Goal: Task Accomplishment & Management: Use online tool/utility

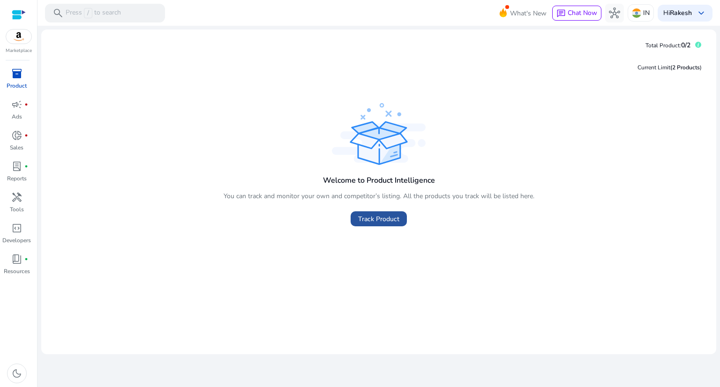
click at [380, 230] on span at bounding box center [379, 219] width 56 height 23
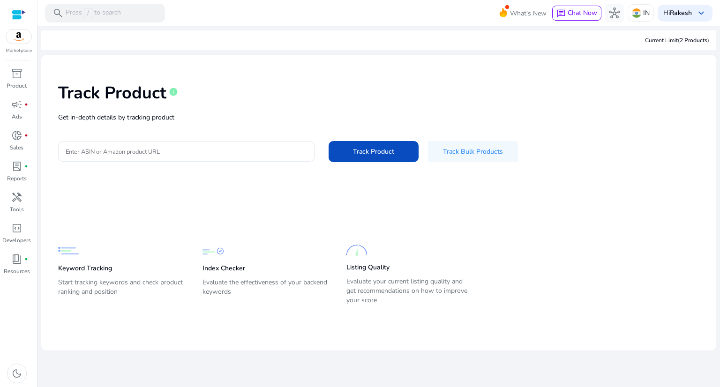
click at [290, 168] on div "Track Product info Get in-depth details by tracking product Enter ASIN or Amazo…" at bounding box center [379, 121] width 660 height 119
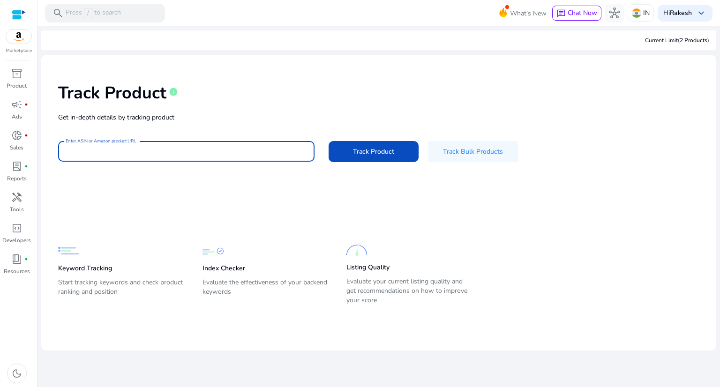
click at [232, 152] on input "Enter ASIN or Amazon product URL" at bounding box center [186, 151] width 241 height 10
paste input "**********"
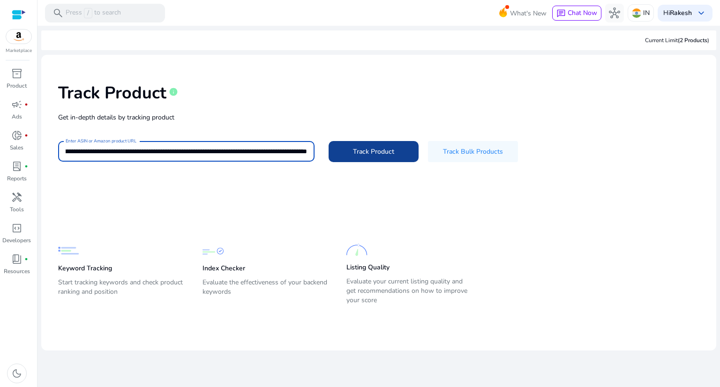
type input "**********"
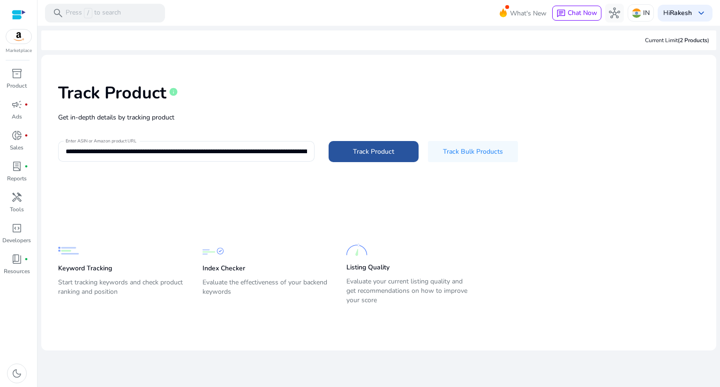
click at [351, 158] on span at bounding box center [374, 151] width 90 height 23
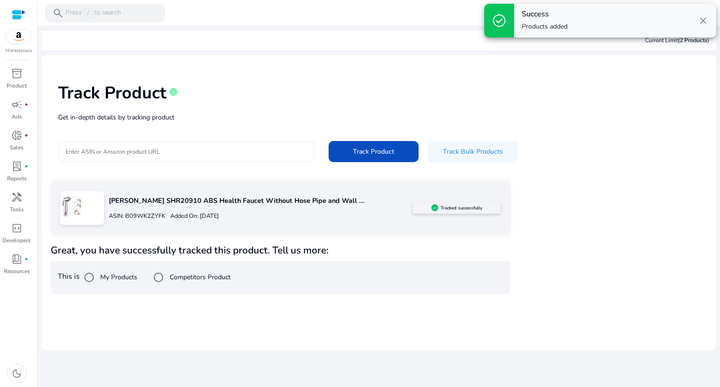
click at [701, 23] on span "close" at bounding box center [703, 20] width 11 height 11
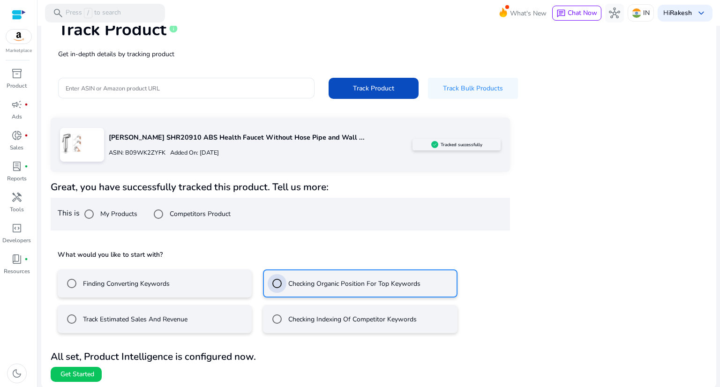
scroll to position [64, 0]
click at [124, 284] on label "Finding Converting Keywords" at bounding box center [125, 283] width 89 height 10
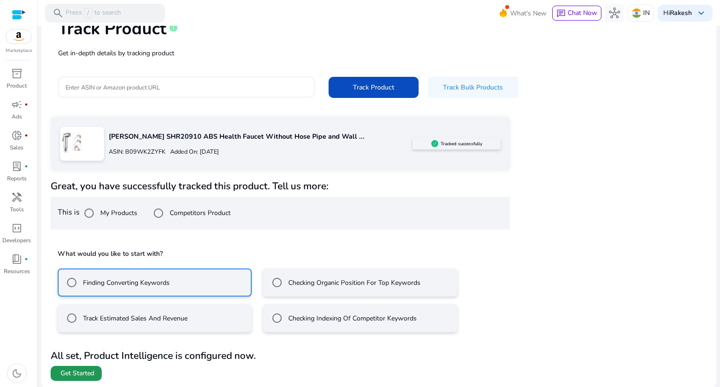
click at [87, 371] on span "Get Started" at bounding box center [77, 373] width 34 height 9
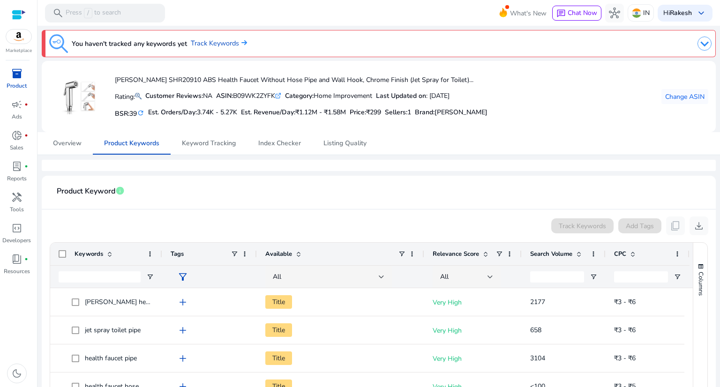
click at [701, 45] on img at bounding box center [705, 44] width 14 height 14
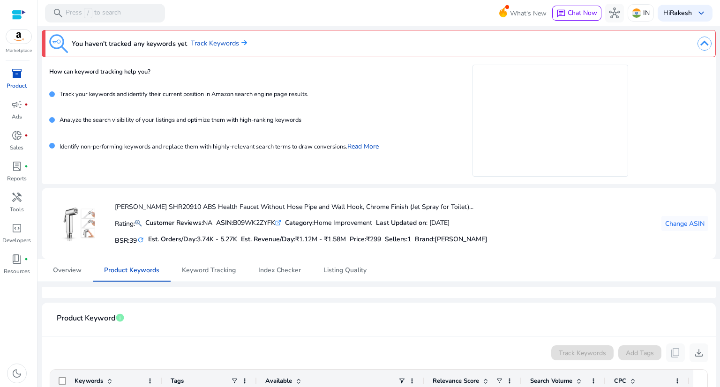
click at [701, 45] on img at bounding box center [705, 44] width 14 height 14
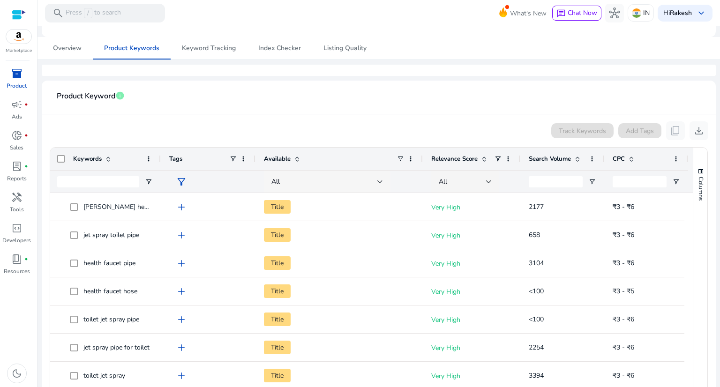
scroll to position [95, 0]
click at [579, 163] on div "Search Volume" at bounding box center [557, 160] width 57 height 18
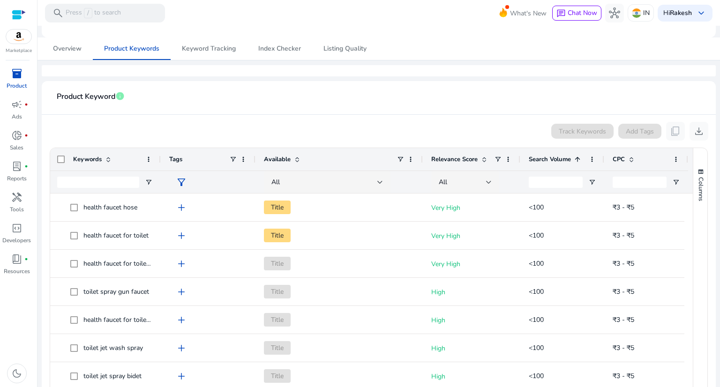
click at [579, 163] on div "Search Volume 1" at bounding box center [557, 160] width 57 height 18
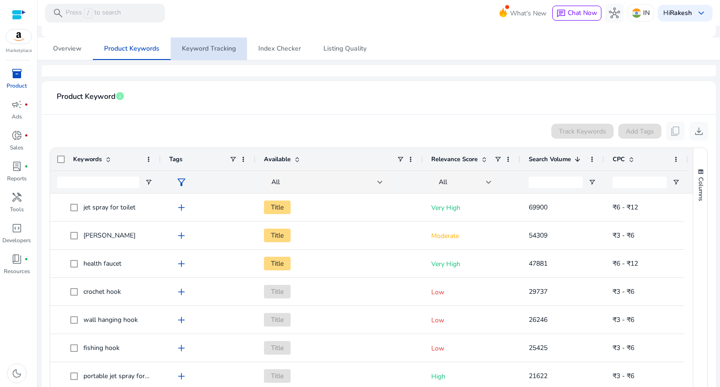
click at [212, 47] on span "Keyword Tracking" at bounding box center [209, 48] width 54 height 7
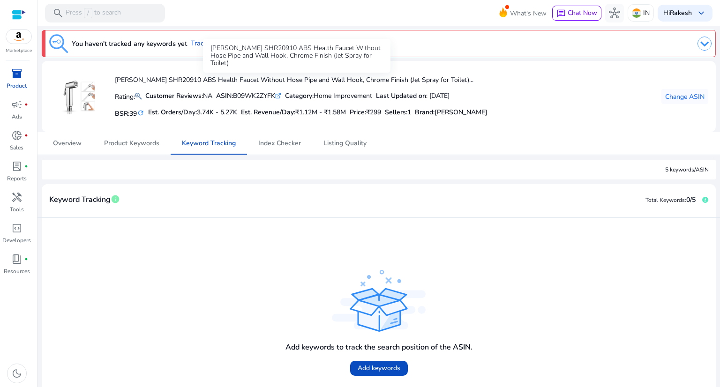
click at [217, 49] on div "[PERSON_NAME] SHR20910 ABS Health Faucet Without Hose Pipe and Wall Hook, Chrom…" at bounding box center [297, 56] width 188 height 34
click at [222, 45] on link "Track Keywords" at bounding box center [219, 43] width 56 height 10
drag, startPoint x: 222, startPoint y: 45, endPoint x: 208, endPoint y: 47, distance: 14.2
click at [208, 47] on link "Track Keywords" at bounding box center [219, 43] width 56 height 10
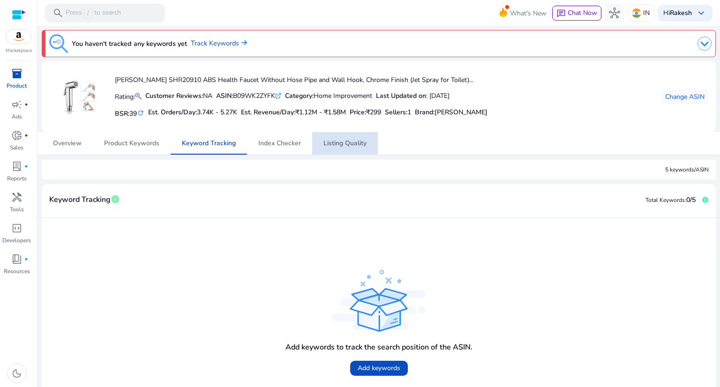
click at [334, 149] on span "Listing Quality" at bounding box center [345, 143] width 43 height 23
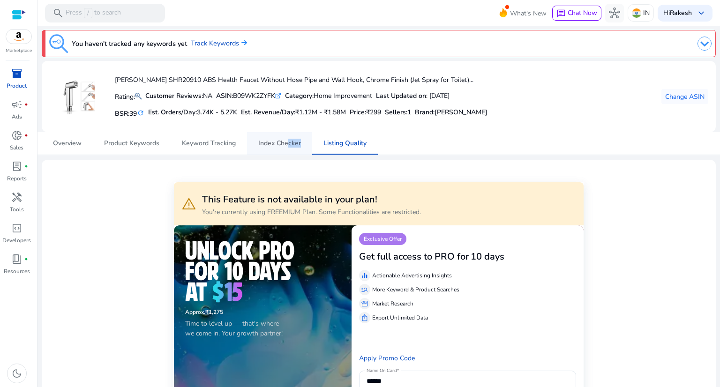
drag, startPoint x: 296, startPoint y: 154, endPoint x: 286, endPoint y: 147, distance: 12.5
click at [286, 147] on nav "Overview Product Keywords Keyword Tracking Index Checker Listing Quality" at bounding box center [379, 143] width 684 height 23
click at [286, 147] on span "Index Checker" at bounding box center [279, 143] width 43 height 23
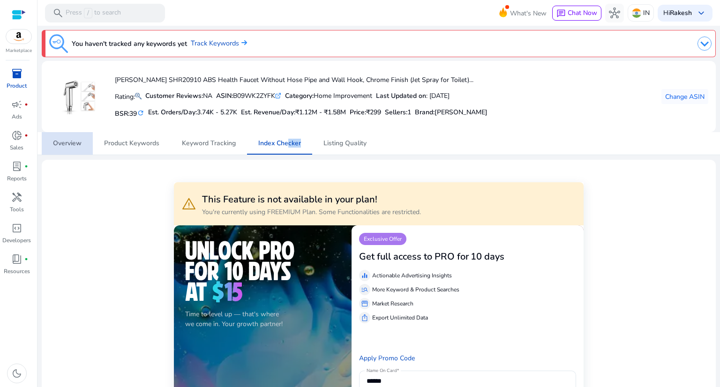
click at [78, 149] on span "Overview" at bounding box center [67, 143] width 29 height 23
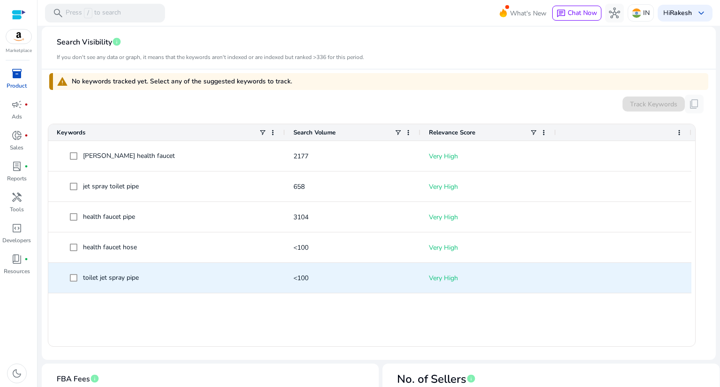
scroll to position [257, 0]
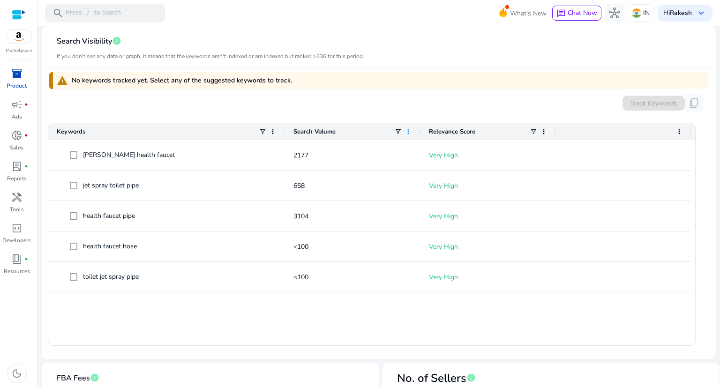
click at [409, 134] on span at bounding box center [409, 132] width 8 height 8
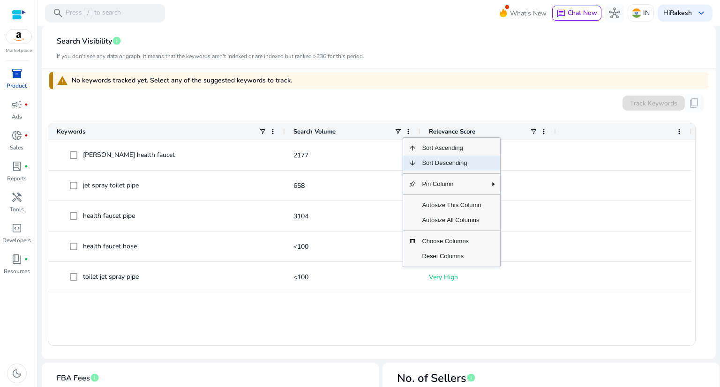
click at [428, 156] on span "Sort Descending" at bounding box center [451, 163] width 70 height 15
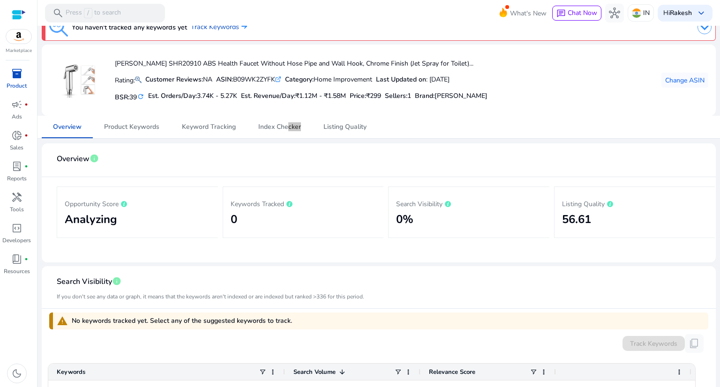
scroll to position [0, 0]
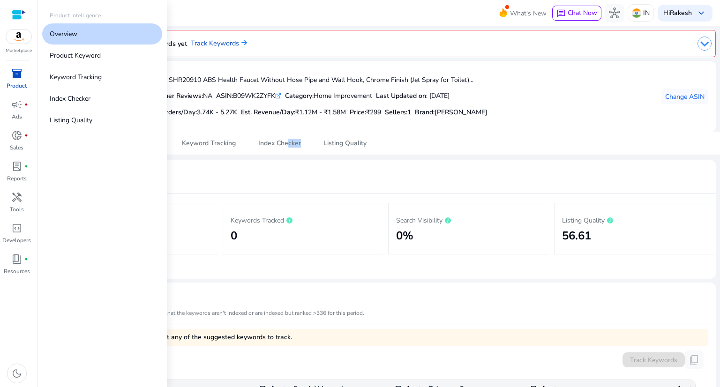
click at [19, 75] on span "inventory_2" at bounding box center [16, 73] width 11 height 11
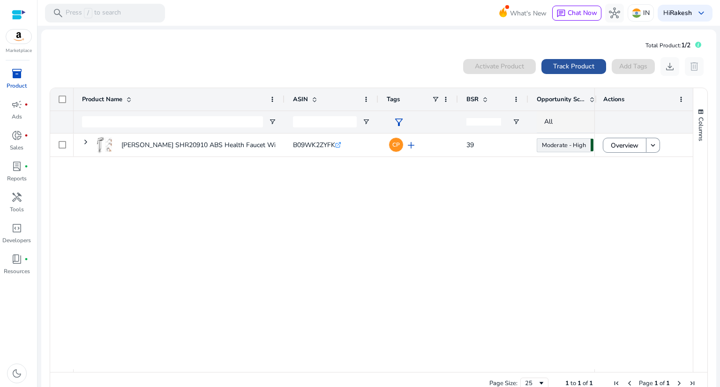
click at [553, 65] on span "Track Product" at bounding box center [573, 66] width 41 height 10
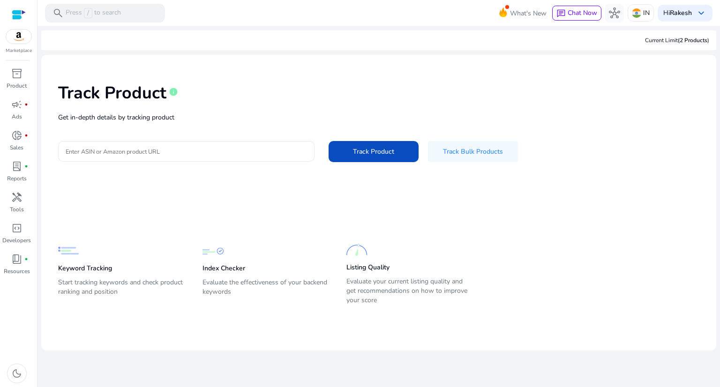
click at [225, 159] on div at bounding box center [186, 151] width 241 height 21
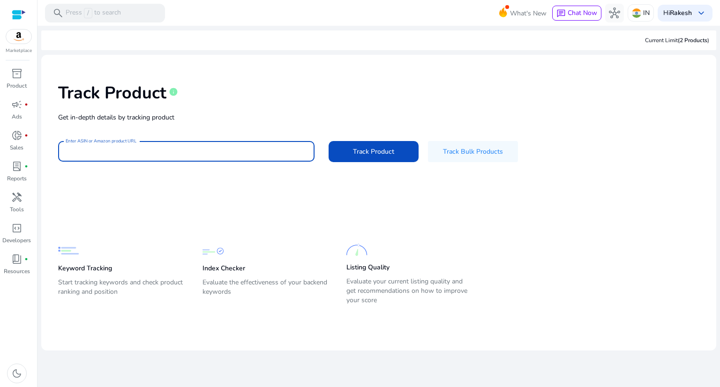
paste input "**********"
type input "**********"
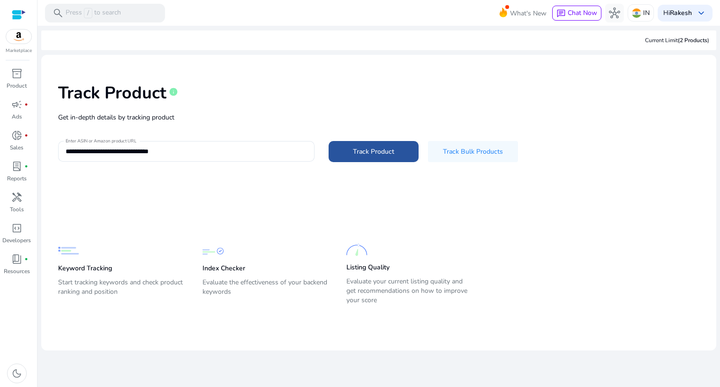
click at [379, 160] on span at bounding box center [374, 151] width 90 height 23
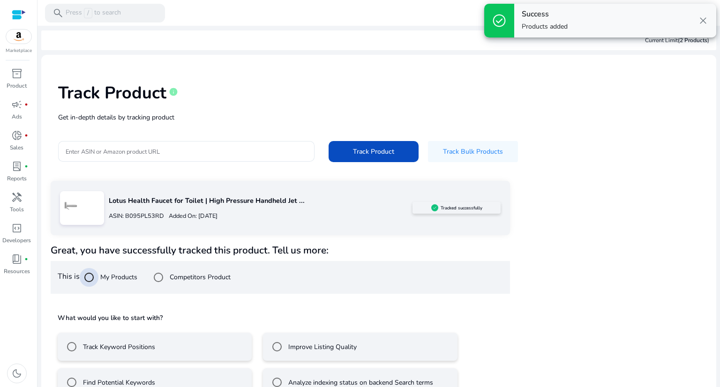
scroll to position [23, 0]
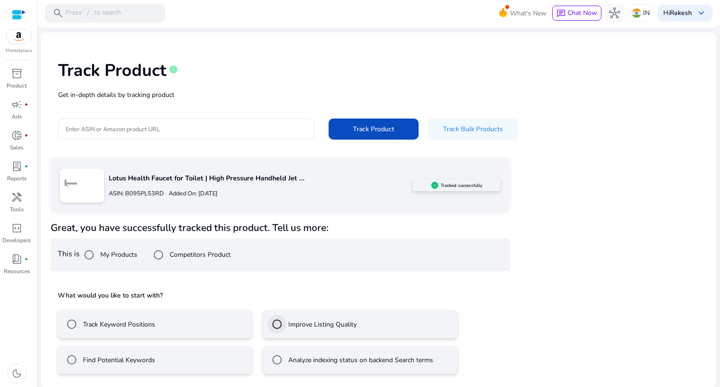
click at [286, 324] on div at bounding box center [277, 324] width 23 height 23
click at [208, 324] on mat-radio-button "Track Keyword Positions" at bounding box center [155, 324] width 194 height 28
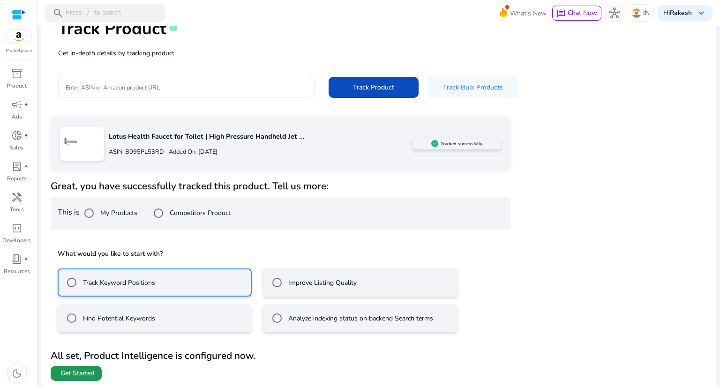
click at [89, 376] on span "Get Started" at bounding box center [77, 373] width 34 height 9
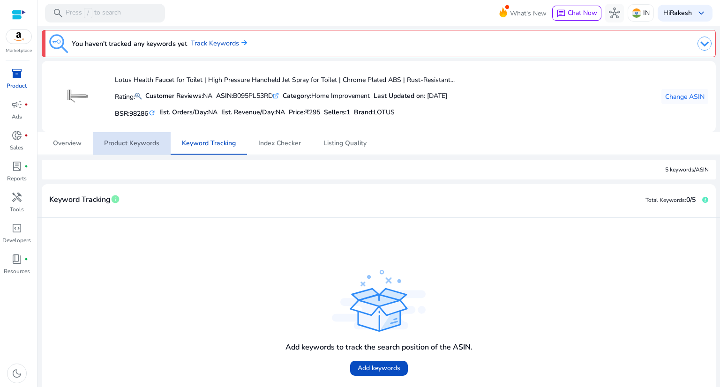
click at [138, 146] on span "Product Keywords" at bounding box center [131, 143] width 55 height 7
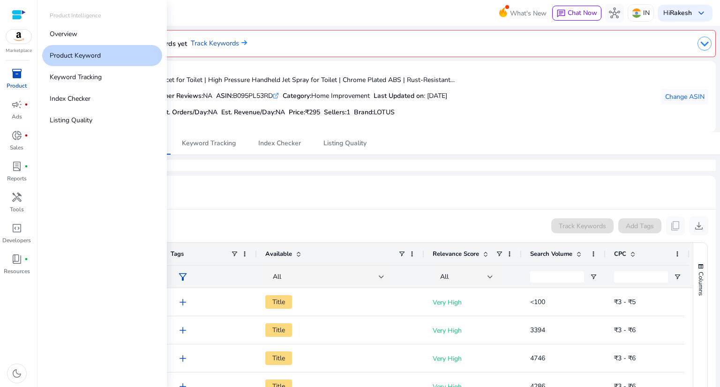
click at [16, 71] on span "inventory_2" at bounding box center [16, 73] width 11 height 11
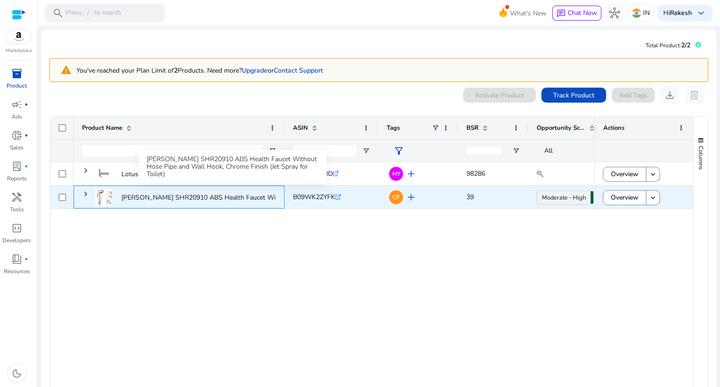
click at [205, 197] on p "[PERSON_NAME] SHR20910 ABS Health Faucet Without Hose Pipe and Wall Hook,..." at bounding box center [248, 197] width 254 height 19
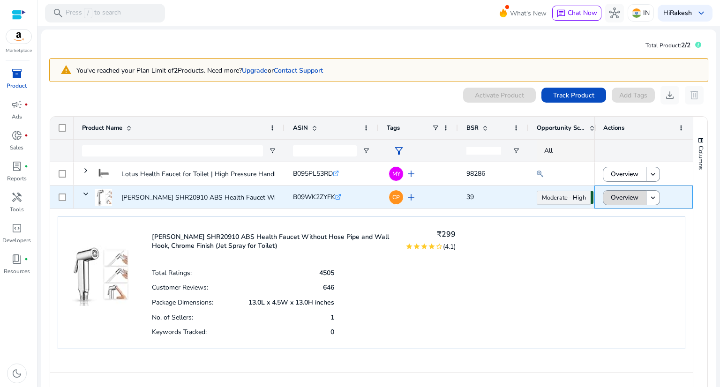
click at [632, 202] on span "Overview" at bounding box center [625, 197] width 28 height 19
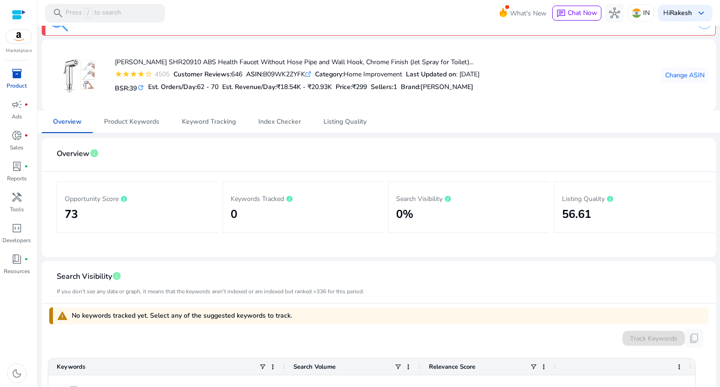
scroll to position [21, 0]
click at [222, 121] on span "Keyword Tracking" at bounding box center [209, 123] width 54 height 7
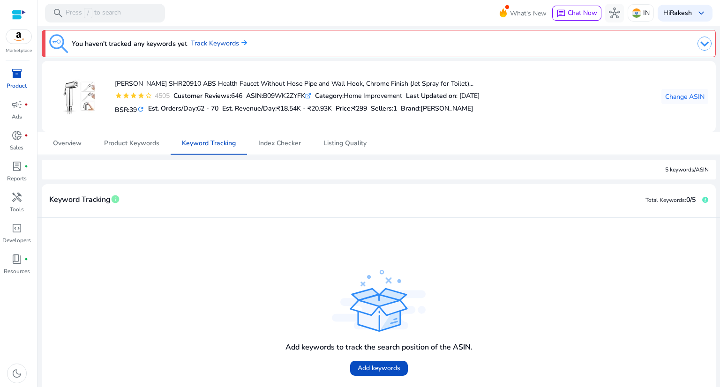
click at [14, 68] on span "inventory_2" at bounding box center [16, 73] width 11 height 11
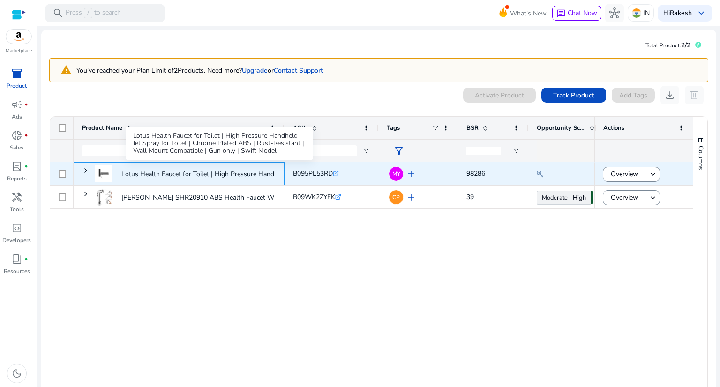
click at [204, 173] on p "Lotus Health Faucet for Toilet | High Pressure Handheld Jet Spray..." at bounding box center [220, 174] width 198 height 19
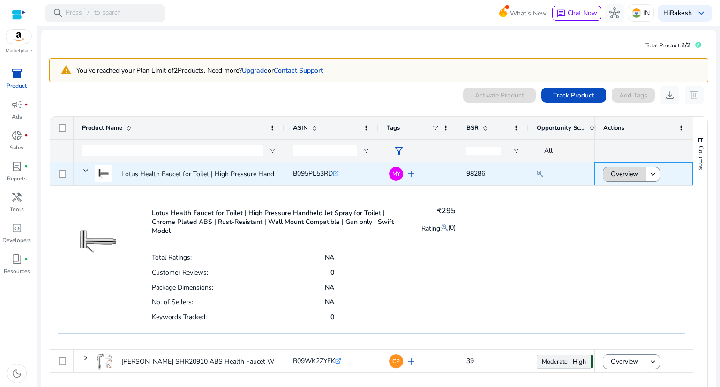
click at [616, 173] on span "Overview" at bounding box center [625, 174] width 28 height 19
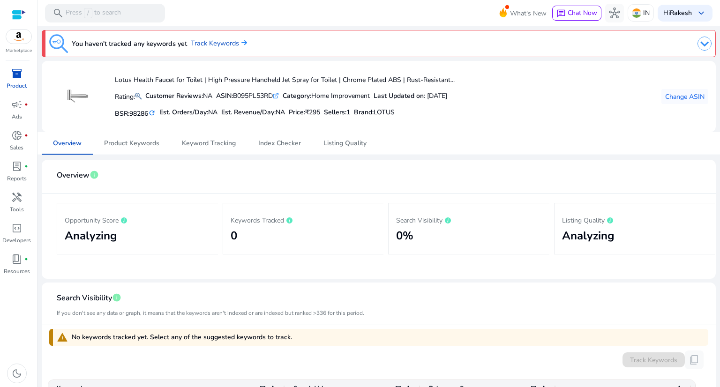
click at [156, 112] on mat-icon "refresh" at bounding box center [152, 113] width 8 height 9
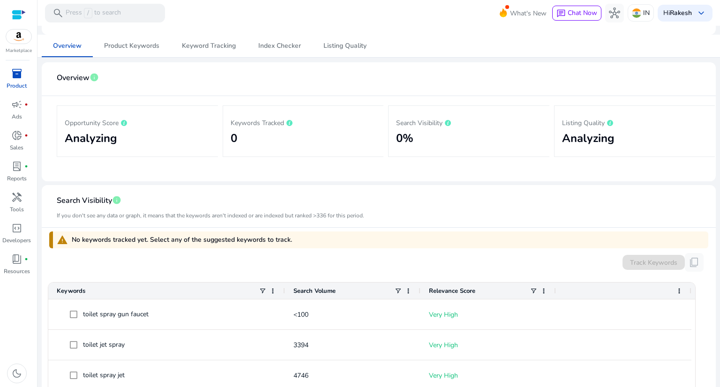
scroll to position [57, 0]
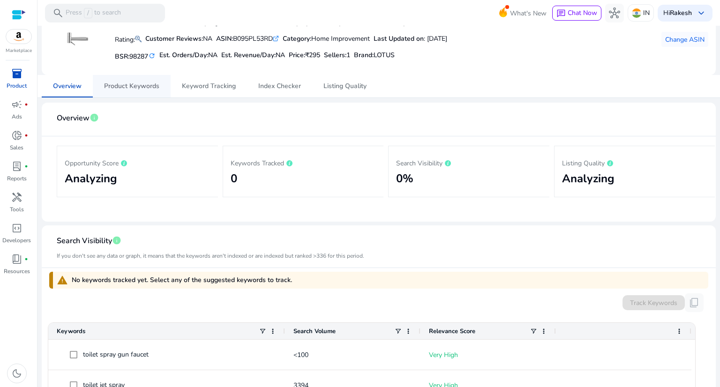
click at [134, 83] on span "Product Keywords" at bounding box center [131, 86] width 55 height 7
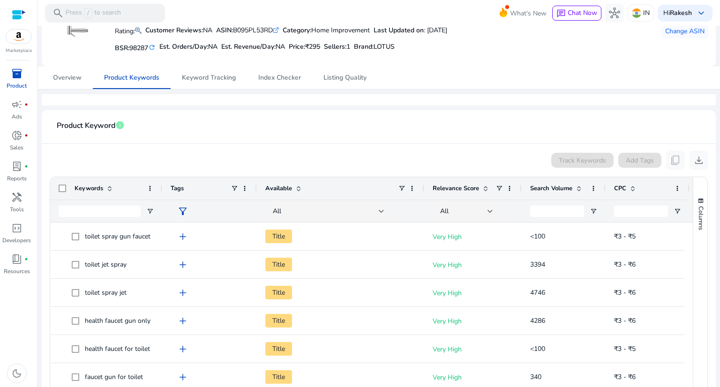
scroll to position [131, 0]
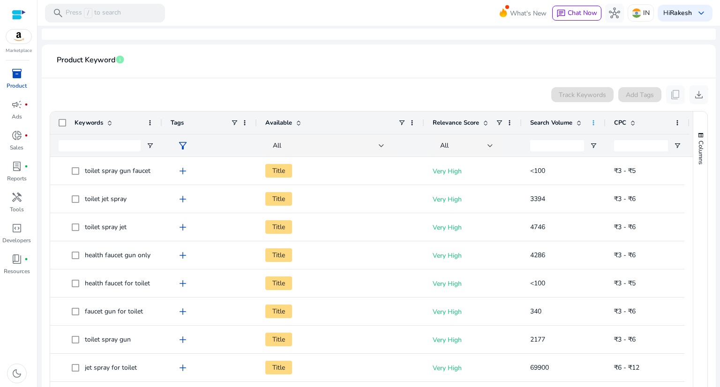
click at [594, 123] on span at bounding box center [594, 123] width 8 height 8
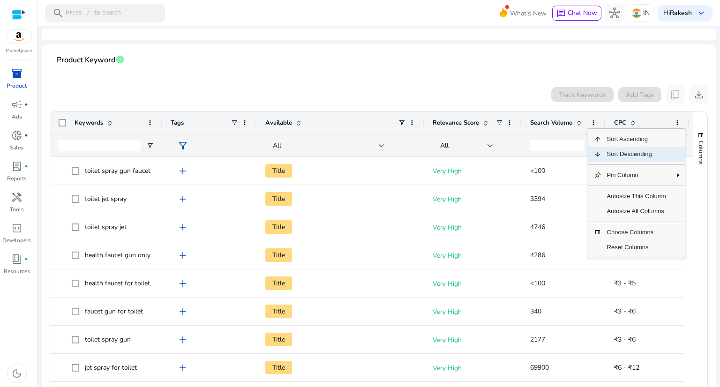
click at [611, 154] on span "Sort Descending" at bounding box center [637, 154] width 70 height 15
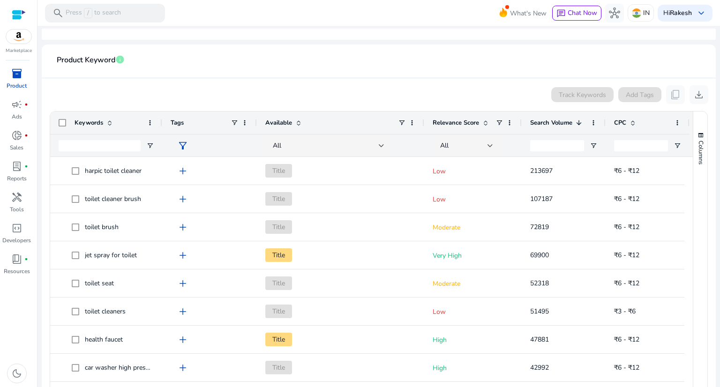
click at [484, 125] on span at bounding box center [486, 123] width 8 height 8
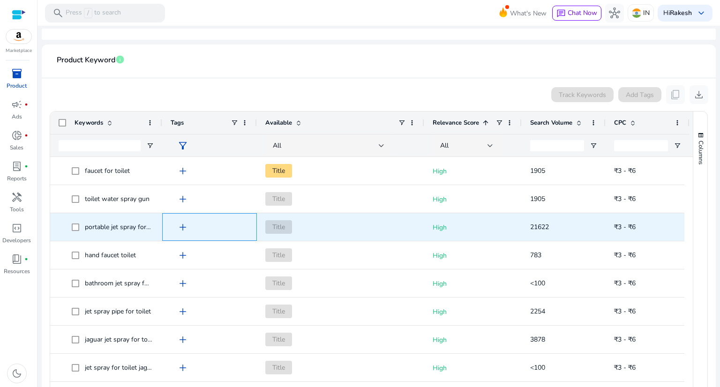
click at [186, 226] on span "add" at bounding box center [182, 227] width 11 height 11
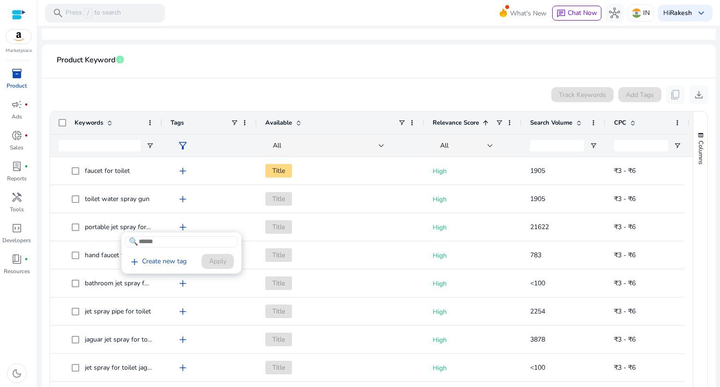
click at [217, 102] on div at bounding box center [360, 193] width 720 height 387
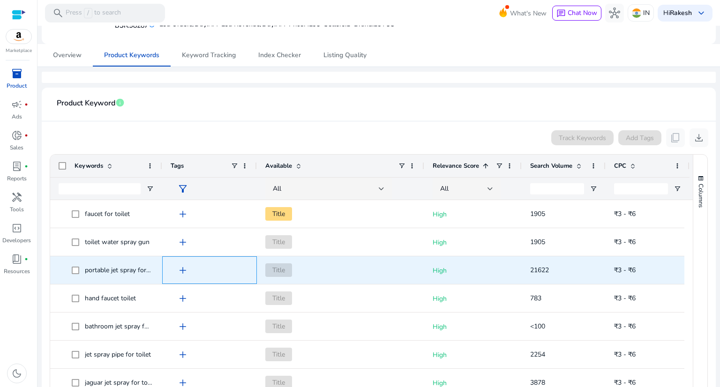
scroll to position [88, 0]
click at [126, 268] on span "portable jet spray for toilet" at bounding box center [124, 270] width 78 height 9
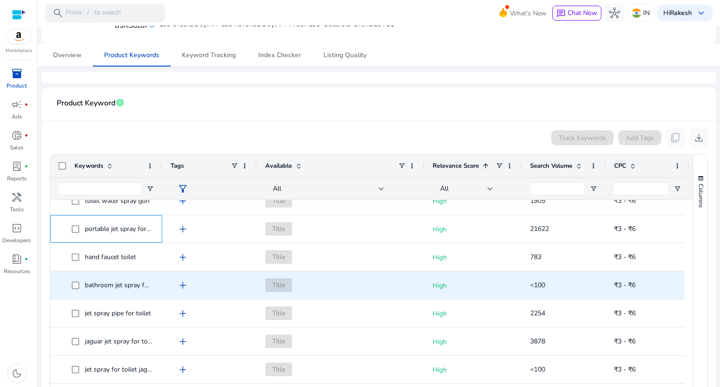
scroll to position [0, 0]
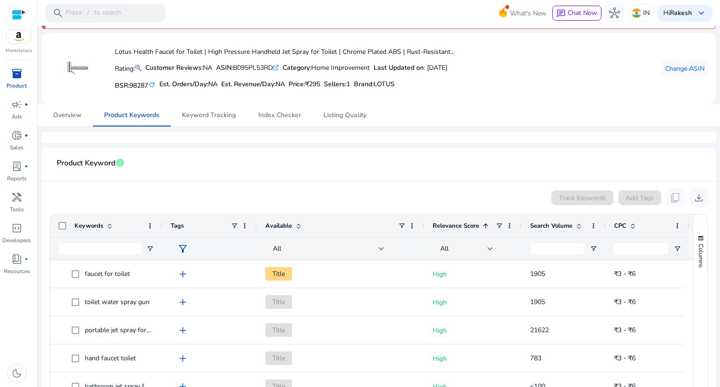
click at [580, 229] on div "Search Volume" at bounding box center [558, 226] width 57 height 18
click at [580, 229] on div "Search Volume 1" at bounding box center [558, 226] width 57 height 18
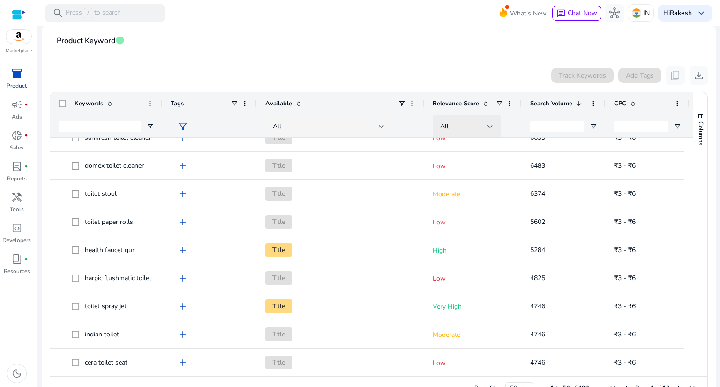
click at [490, 121] on div at bounding box center [491, 126] width 6 height 11
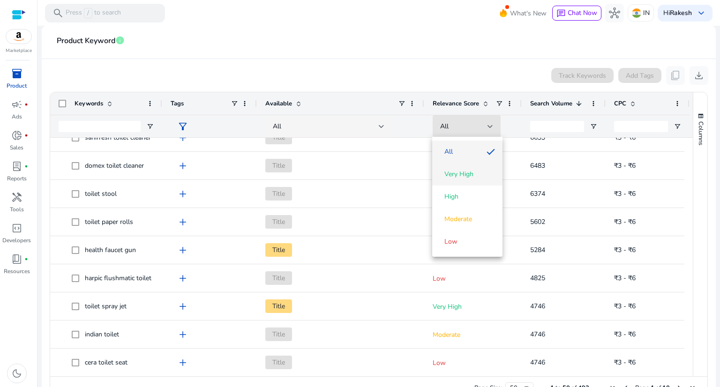
click at [476, 170] on span "Very High" at bounding box center [467, 174] width 55 height 9
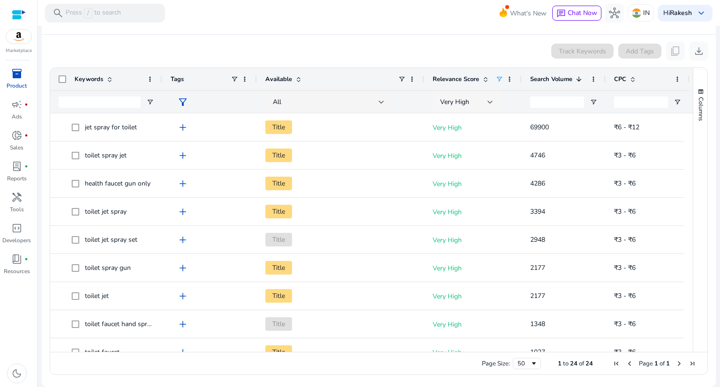
click at [485, 108] on div "Very High" at bounding box center [466, 102] width 53 height 23
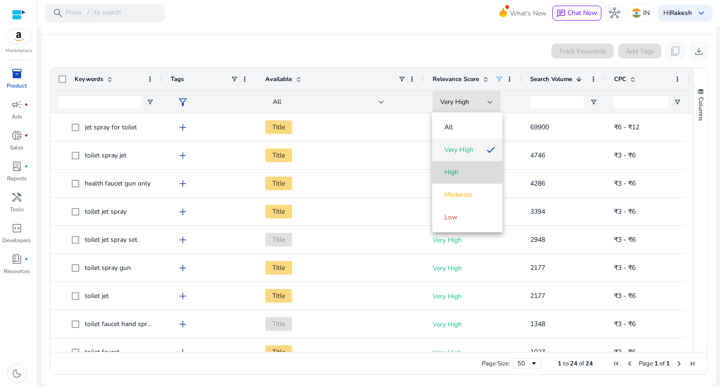
click at [470, 174] on span "High" at bounding box center [467, 172] width 55 height 9
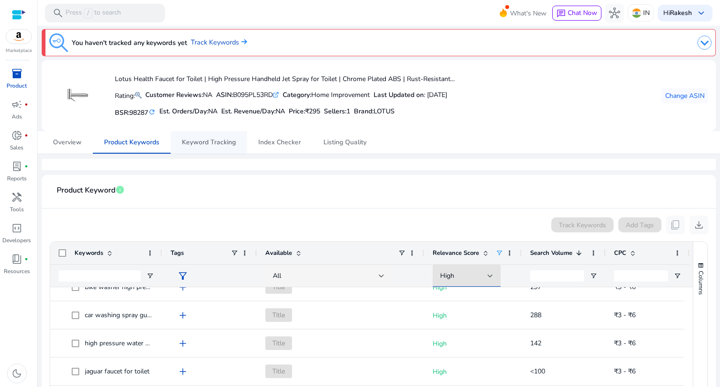
click at [225, 140] on span "Keyword Tracking" at bounding box center [209, 142] width 54 height 7
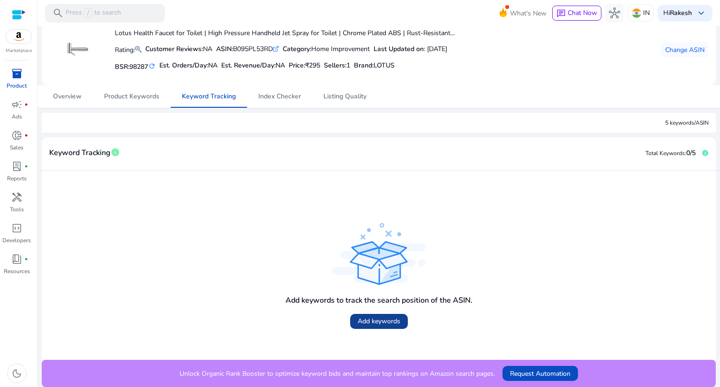
click at [380, 318] on span "Add keywords" at bounding box center [379, 322] width 43 height 10
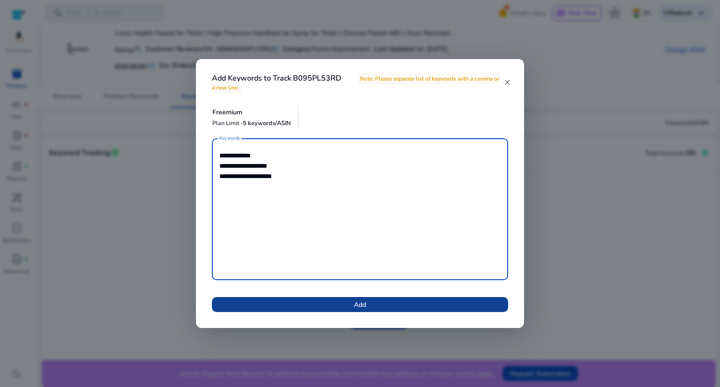
type textarea "**********"
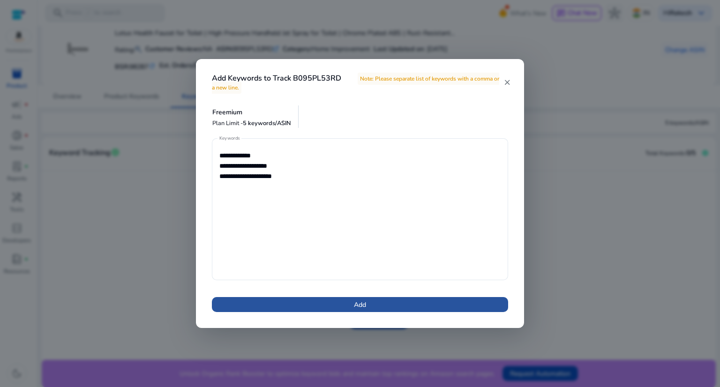
click at [359, 303] on span "Add" at bounding box center [360, 305] width 12 height 10
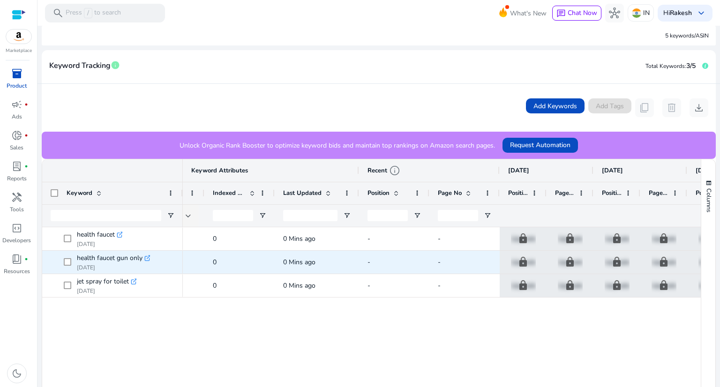
scroll to position [0, 163]
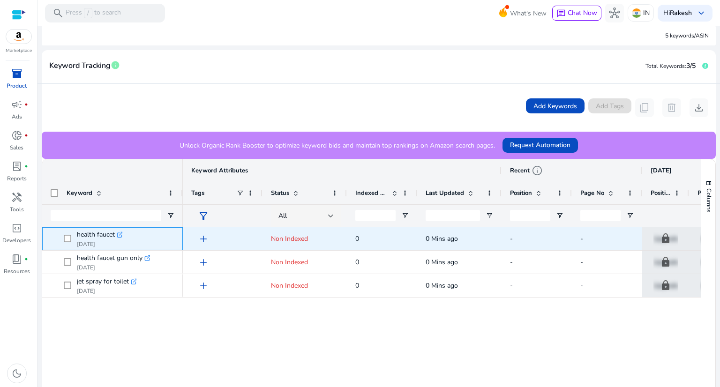
click at [121, 234] on icon ".st0{fill:#2c8af8}" at bounding box center [120, 235] width 7 height 7
click at [277, 239] on span "Non Indexed" at bounding box center [289, 238] width 37 height 9
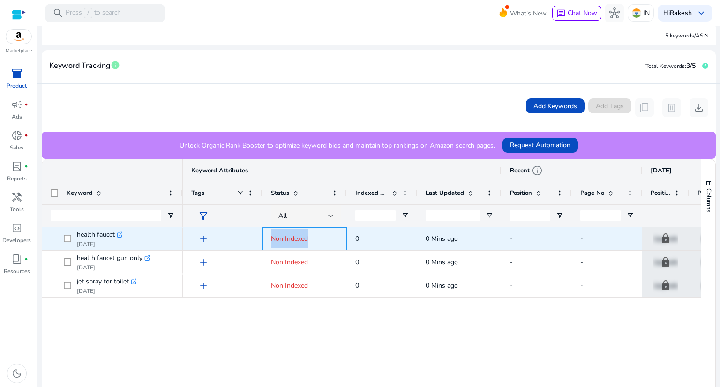
click at [277, 239] on span "Non Indexed" at bounding box center [289, 238] width 37 height 9
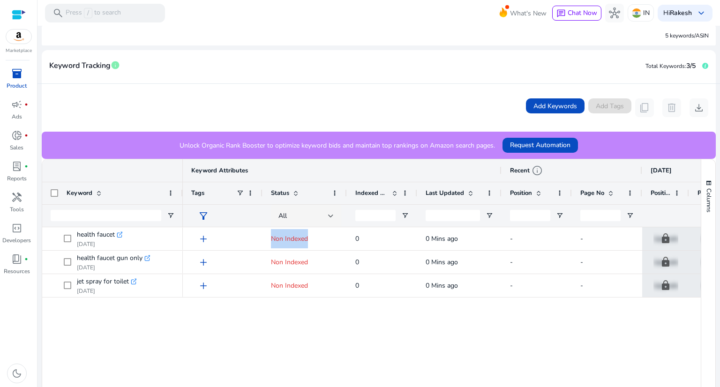
click at [297, 191] on span at bounding box center [296, 193] width 8 height 8
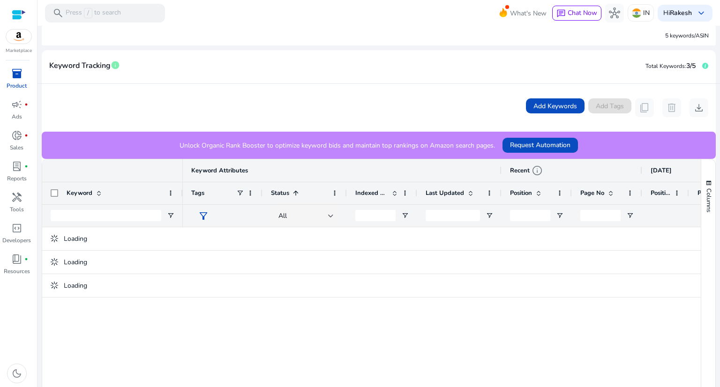
click at [297, 191] on span at bounding box center [296, 193] width 8 height 8
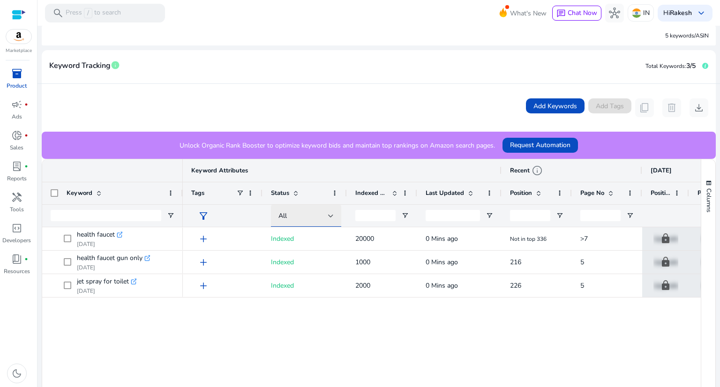
click at [330, 219] on div at bounding box center [331, 216] width 6 height 11
click at [347, 330] on div at bounding box center [360, 193] width 720 height 387
click at [327, 216] on div "All" at bounding box center [304, 216] width 50 height 10
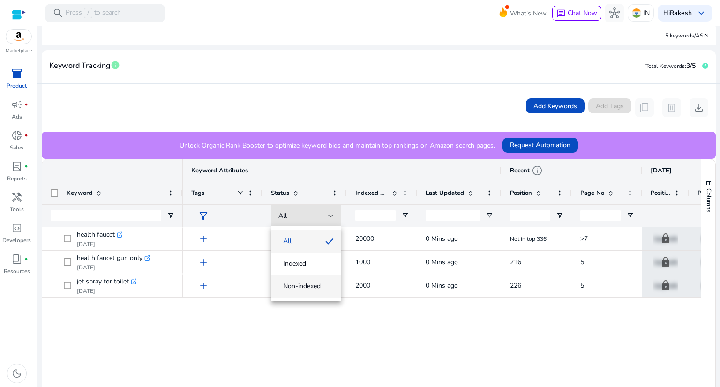
click at [321, 286] on span "Non-indexed" at bounding box center [306, 286] width 55 height 9
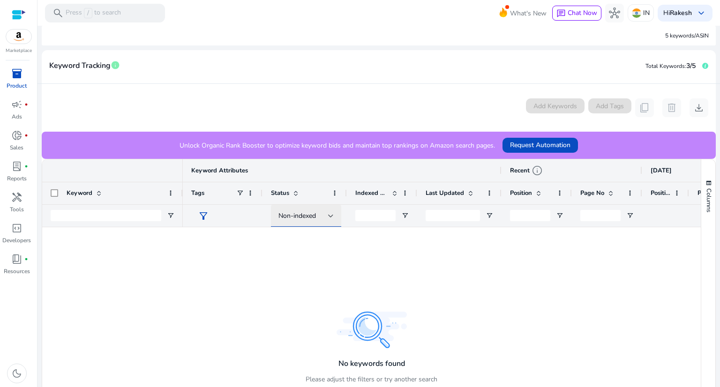
click at [328, 222] on div "Non-indexed" at bounding box center [306, 216] width 55 height 23
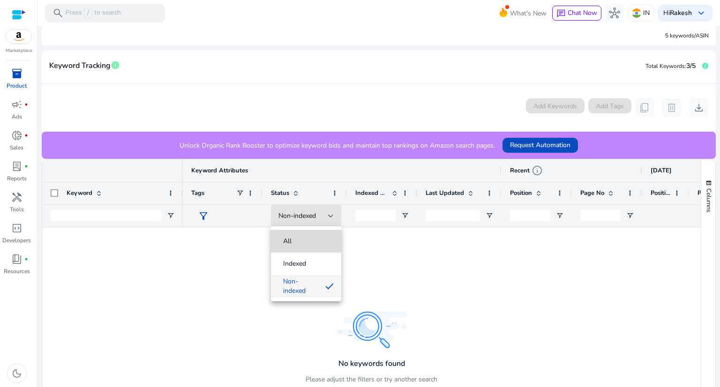
click at [308, 241] on span "All" at bounding box center [306, 241] width 55 height 9
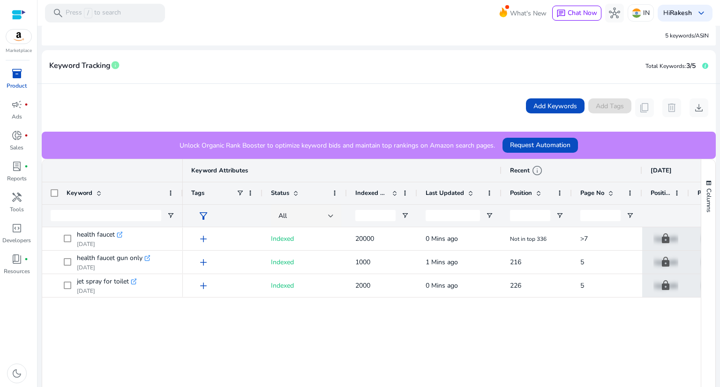
drag, startPoint x: 415, startPoint y: 192, endPoint x: 415, endPoint y: 207, distance: 15.0
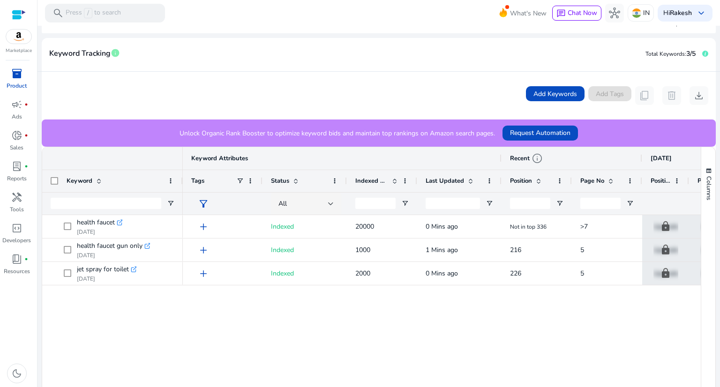
scroll to position [0, 0]
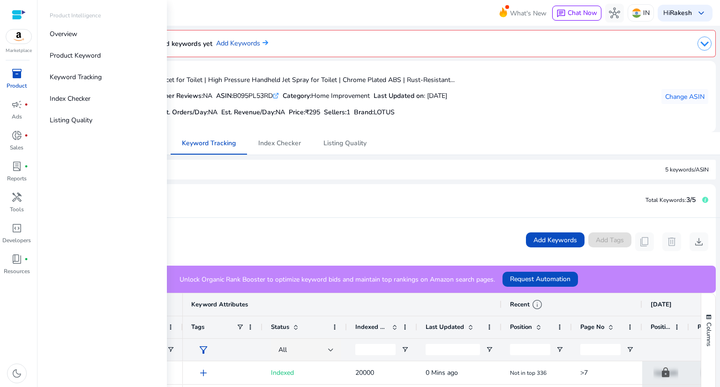
click at [16, 81] on link "inventory_2 Product" at bounding box center [16, 81] width 33 height 31
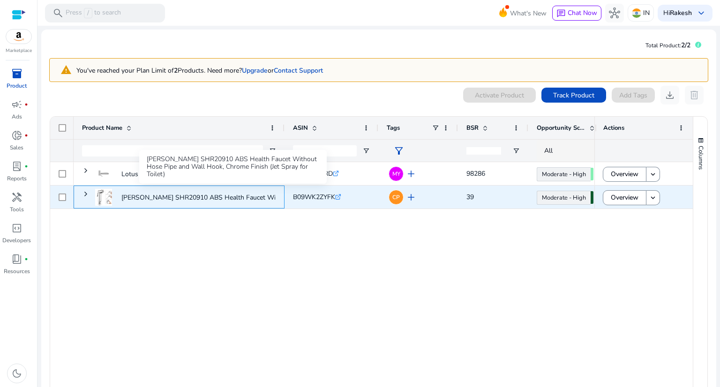
click at [218, 196] on p "[PERSON_NAME] SHR20910 ABS Health Faucet Without Hose Pipe and Wall Hook,..." at bounding box center [248, 197] width 254 height 19
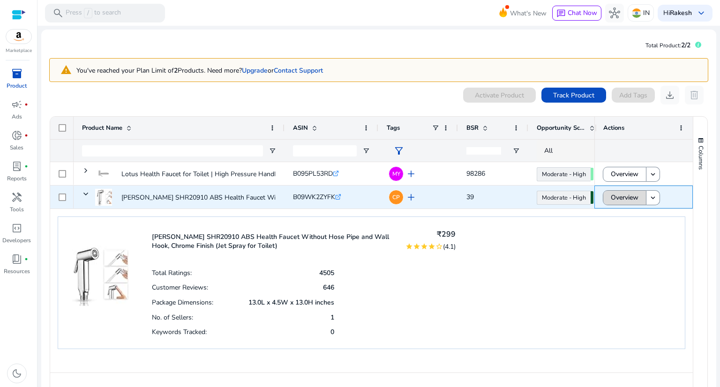
click at [619, 193] on span "Overview" at bounding box center [625, 197] width 28 height 19
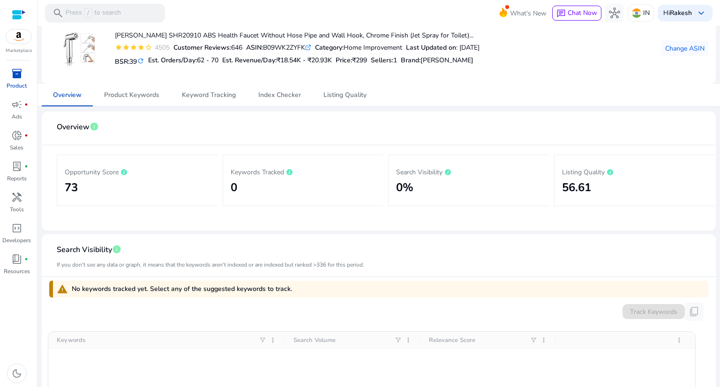
scroll to position [61, 0]
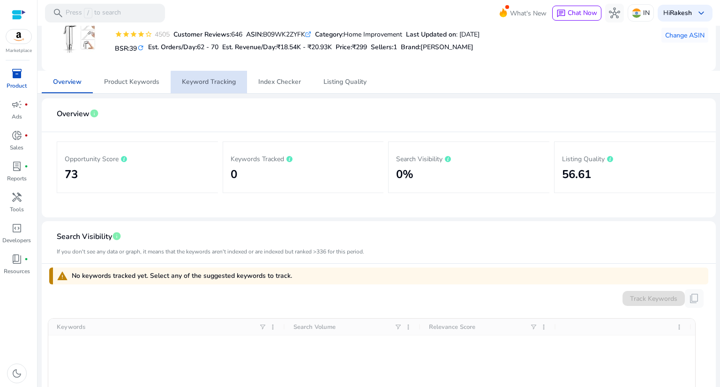
click at [229, 84] on span "Keyword Tracking" at bounding box center [209, 82] width 54 height 7
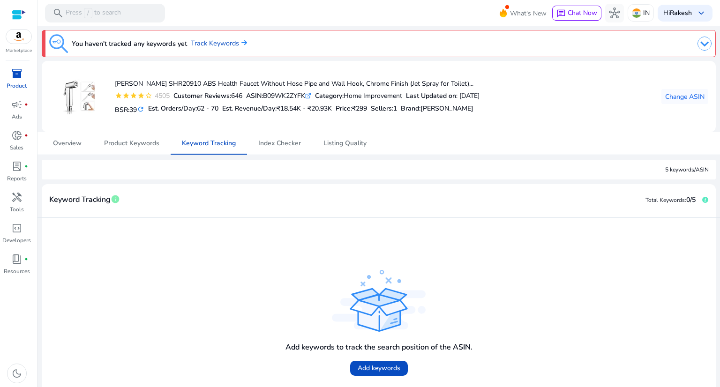
click at [14, 83] on p "Product" at bounding box center [17, 86] width 20 height 8
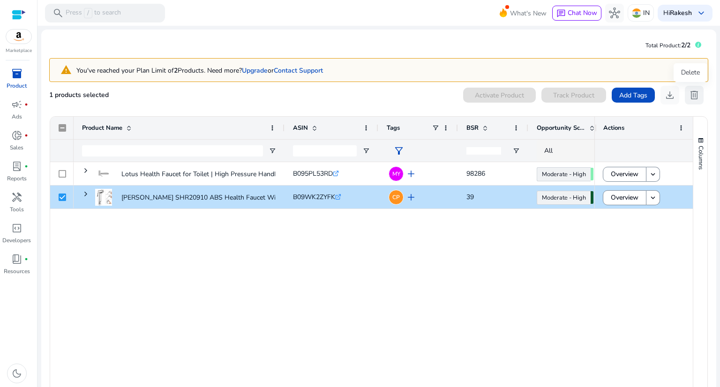
click at [692, 91] on span "delete" at bounding box center [694, 95] width 11 height 11
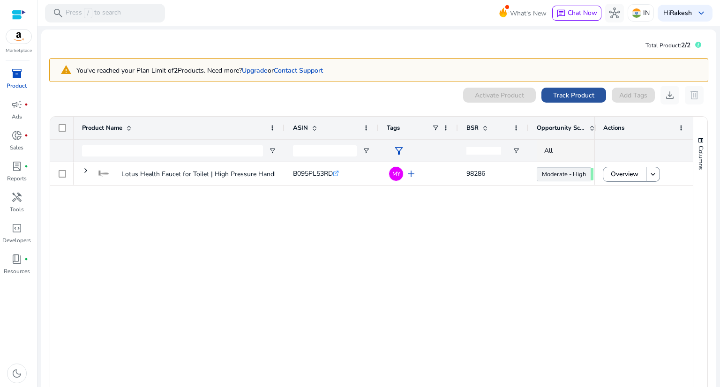
click at [571, 100] on span at bounding box center [574, 95] width 65 height 23
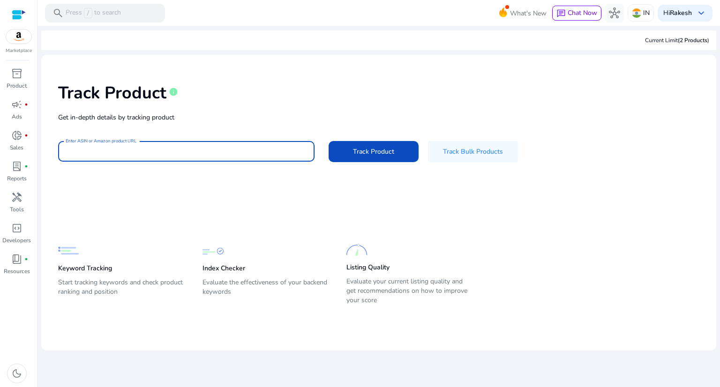
click at [263, 146] on input "Enter ASIN or Amazon product URL" at bounding box center [186, 151] width 241 height 10
paste input "**********"
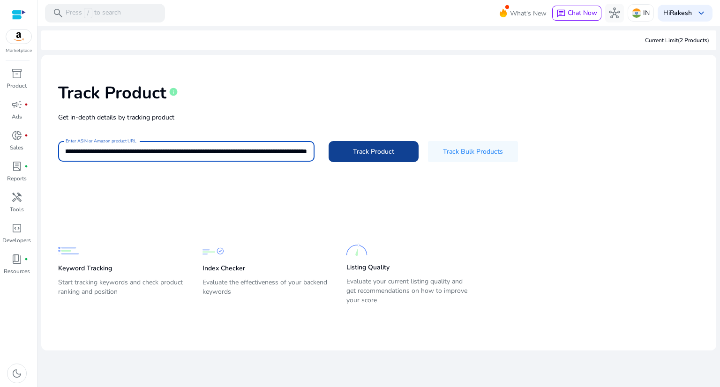
type input "**********"
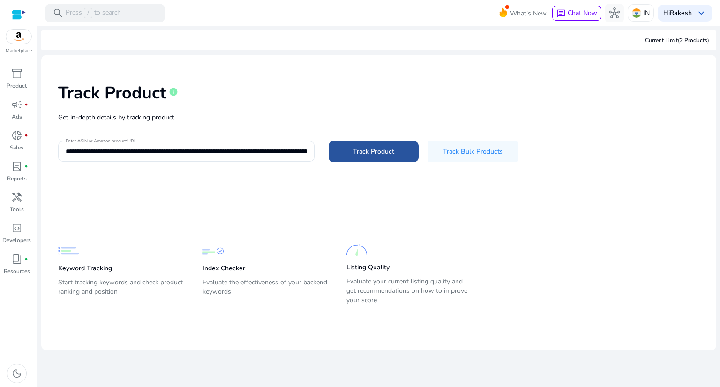
click at [372, 158] on span at bounding box center [374, 151] width 90 height 23
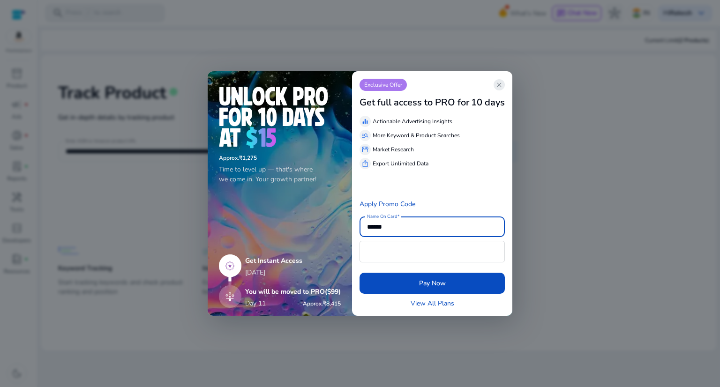
click at [499, 85] on span "close" at bounding box center [500, 85] width 8 height 8
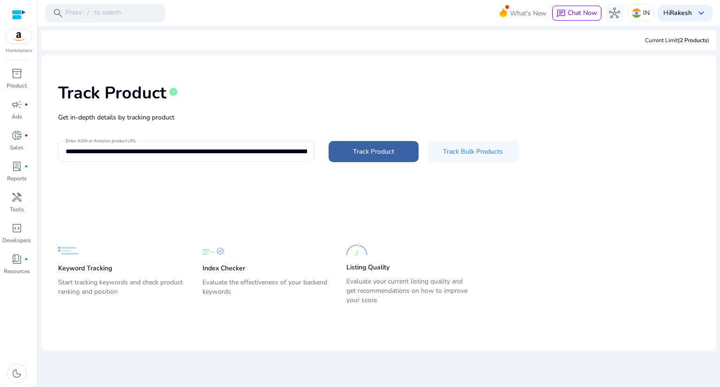
click at [384, 151] on span "Track Product" at bounding box center [373, 152] width 41 height 10
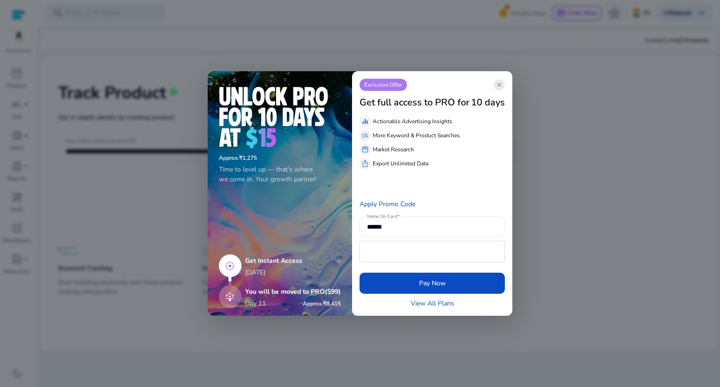
click at [503, 83] on span "close" at bounding box center [500, 85] width 8 height 8
